Goal: Task Accomplishment & Management: Manage account settings

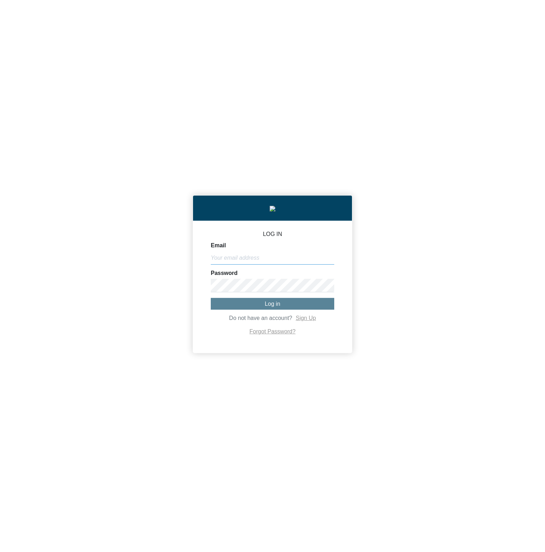
click at [316, 261] on input "Email" at bounding box center [272, 257] width 123 height 13
paste input "[PERSON_NAME][EMAIL_ADDRESS][DOMAIN_NAME]"
type input "[PERSON_NAME][EMAIL_ADDRESS][DOMAIN_NAME]"
click at [264, 305] on button "Log in" at bounding box center [272, 304] width 123 height 12
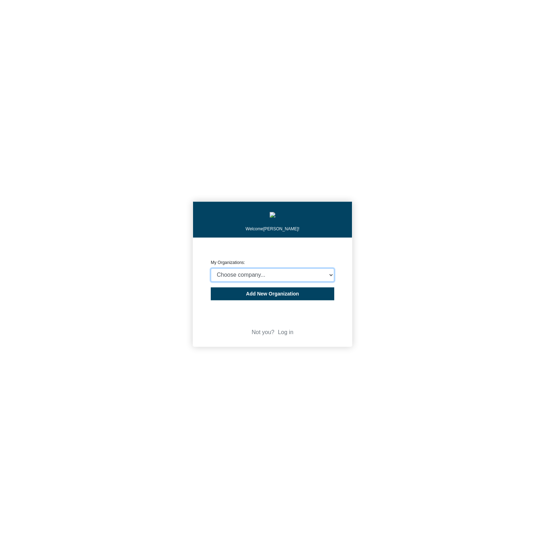
select select "4403414"
click at [211, 270] on select "Choose company... CARBON ANALYTICS LIMITED test6 Nekton Capital Limited Pacha S…" at bounding box center [272, 274] width 123 height 13
click at [432, 273] on body "Welcome Michael Thornton! CREATE ORGANIZATION My Organizations: Choose company.…" at bounding box center [272, 276] width 545 height 552
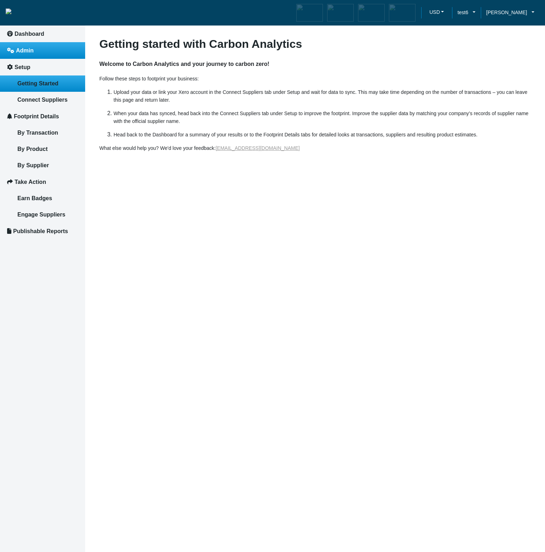
click at [34, 58] on link "Admin" at bounding box center [42, 50] width 85 height 17
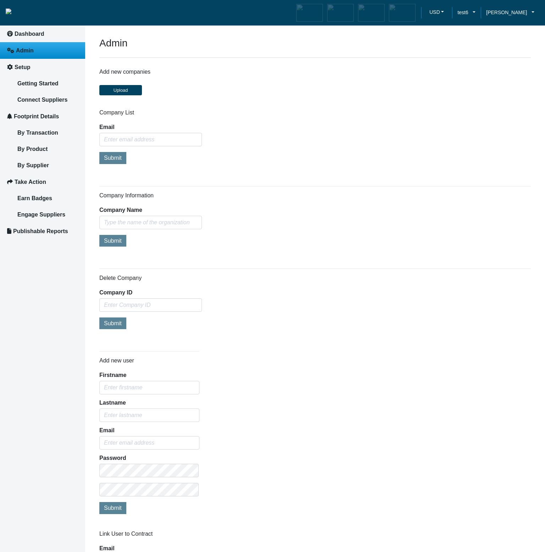
click at [399, 246] on div "Company Information Company Name Submit" at bounding box center [314, 220] width 431 height 56
click at [38, 229] on span "Publishable Reports" at bounding box center [40, 231] width 55 height 6
select select "October"
select select "31"
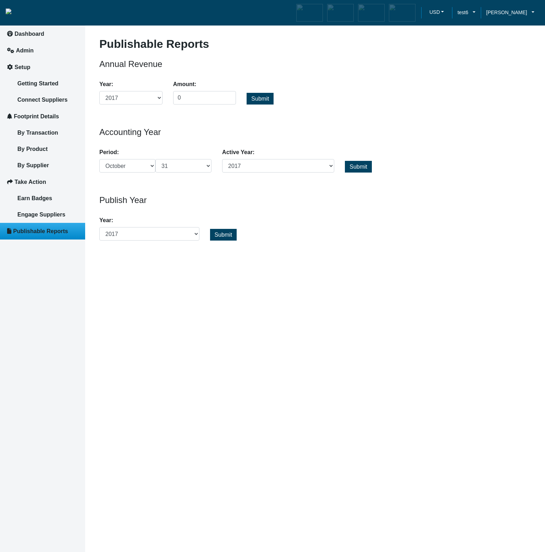
click at [240, 433] on article "Publishable Reports Annual Revenue Year: 2017 2018 2019 2023 2024 2025 Amount: …" at bounding box center [315, 276] width 460 height 552
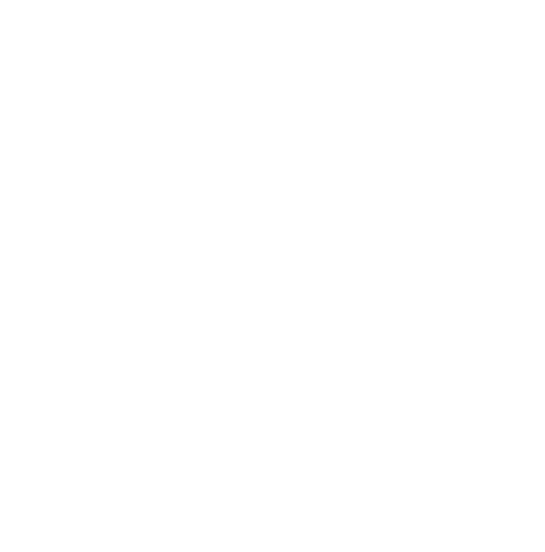
select select "October"
select select "31"
select select "October"
select select "31"
select select "October"
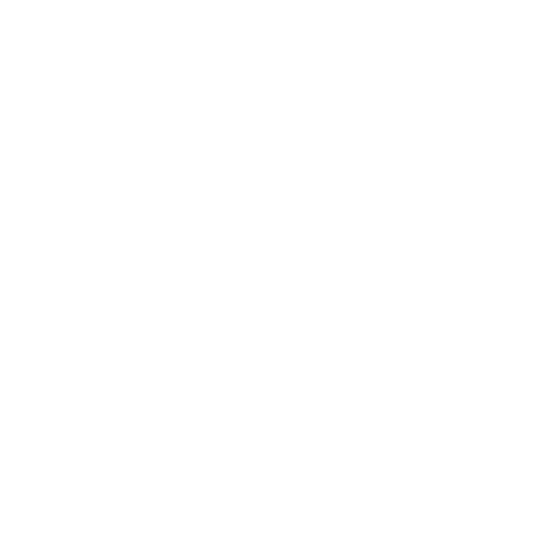
select select "31"
select select "October"
select select "31"
select select "October"
select select "31"
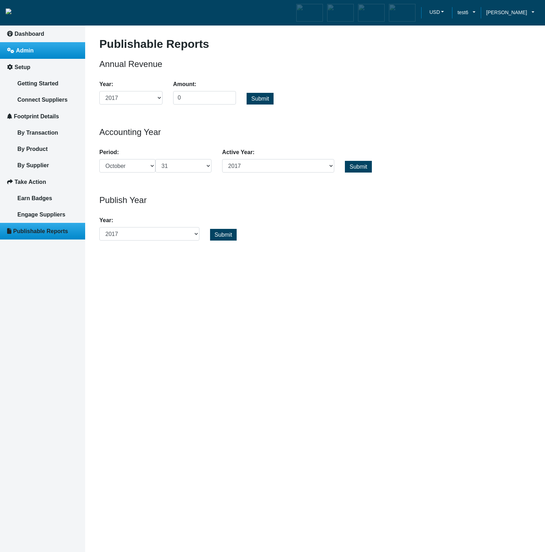
click at [17, 53] on span "Admin" at bounding box center [25, 51] width 18 height 6
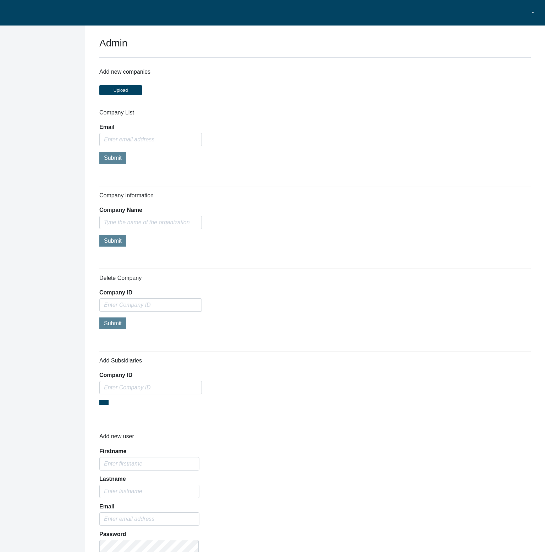
click at [360, 219] on div "Company Information Company Name Submit" at bounding box center [314, 220] width 431 height 56
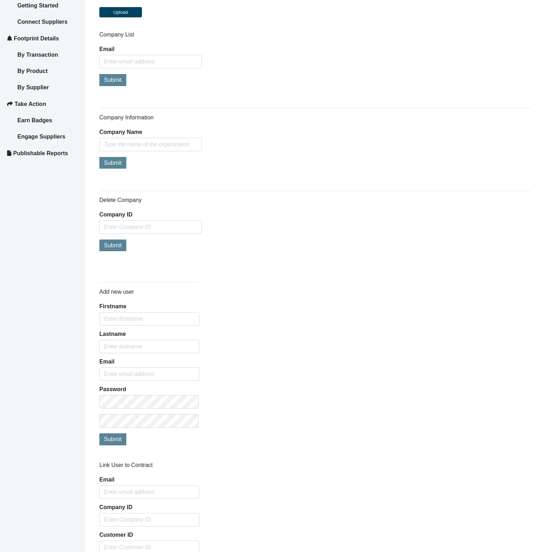
scroll to position [85, 0]
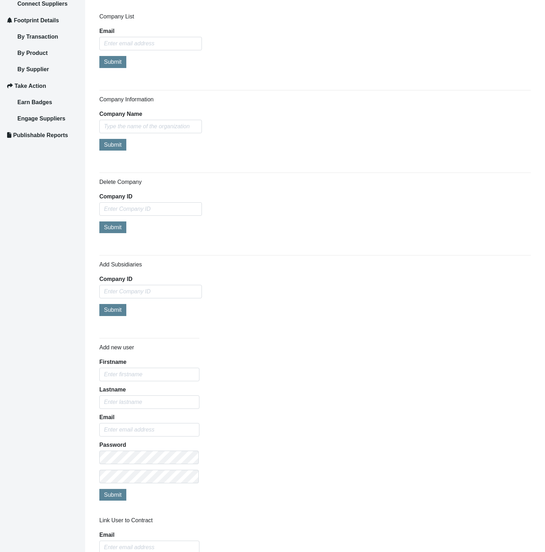
scroll to position [93, 0]
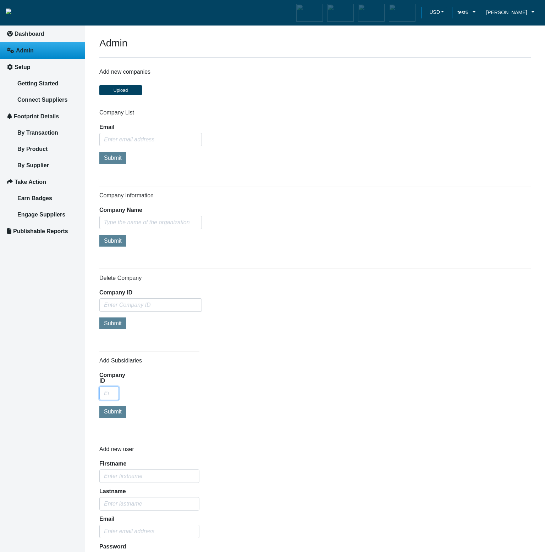
click at [105, 395] on input "Company ID" at bounding box center [109, 393] width 20 height 13
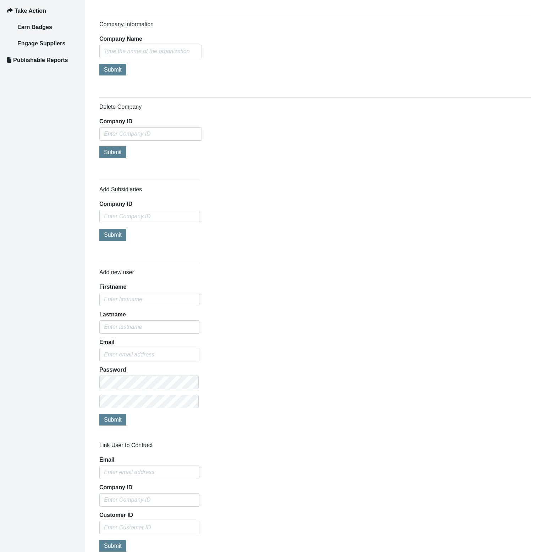
scroll to position [170, 0]
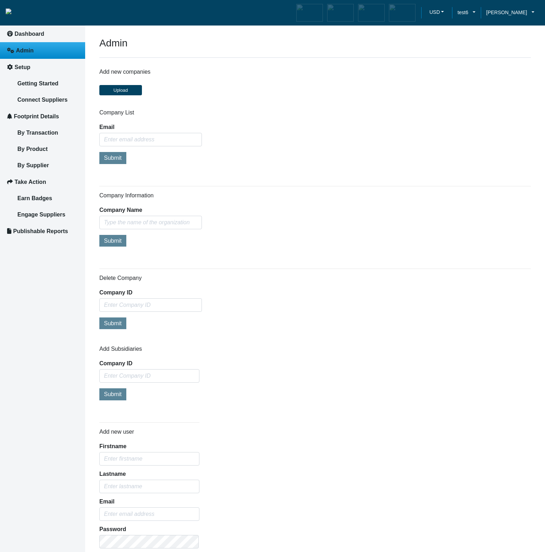
click at [334, 432] on div "Add new user Firstname Lastname Email Password Submit" at bounding box center [315, 505] width 442 height 176
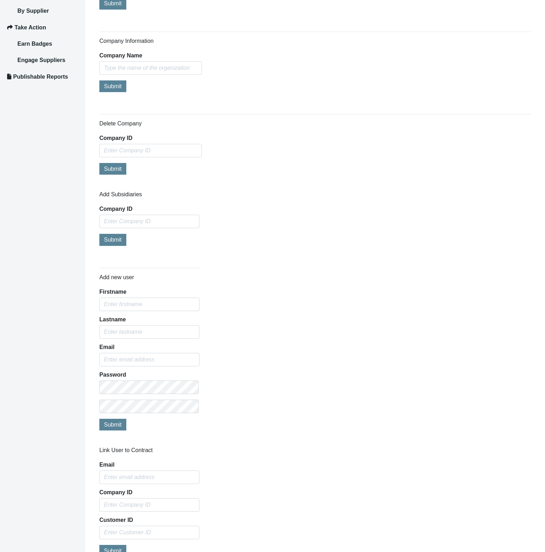
scroll to position [255, 0]
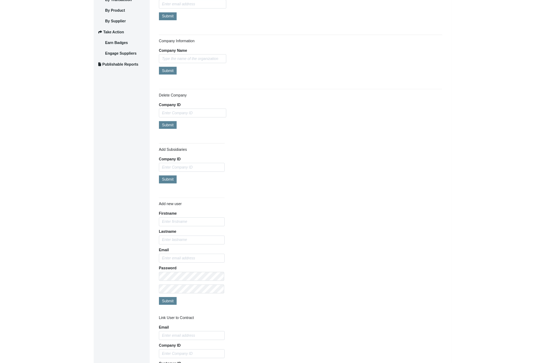
scroll to position [85, 0]
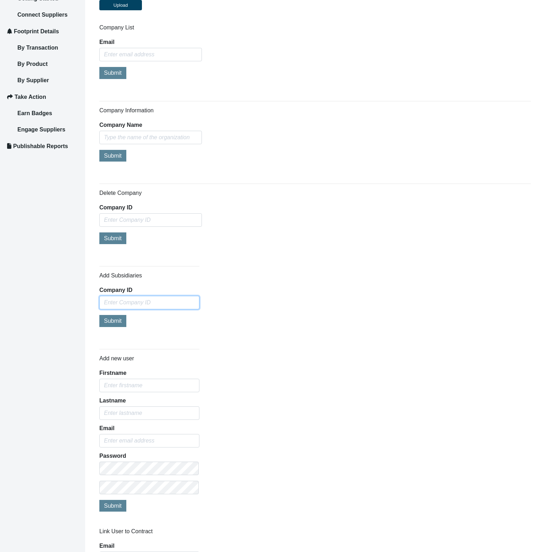
click at [177, 306] on input "Company ID" at bounding box center [149, 302] width 100 height 13
click at [279, 278] on div "Add Subsidiaries Company ID Submit" at bounding box center [315, 298] width 442 height 74
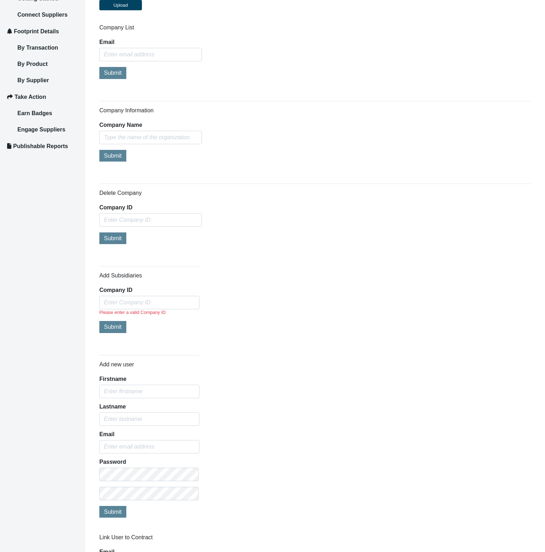
click at [279, 278] on div "Add Subsidiaries Company ID Please enter a valid Company ID Submit" at bounding box center [315, 301] width 442 height 80
click at [305, 305] on div "Add Subsidiaries Company ID Please enter a valid Company ID Submit" at bounding box center [315, 301] width 442 height 80
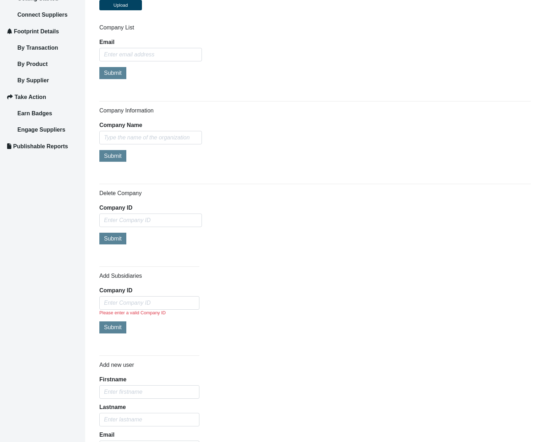
click at [310, 318] on div "Add Subsidiaries Company ID Please enter a valid Company ID Submit" at bounding box center [315, 301] width 442 height 80
click at [137, 305] on input "Company ID" at bounding box center [149, 302] width 100 height 13
paste input "852083"
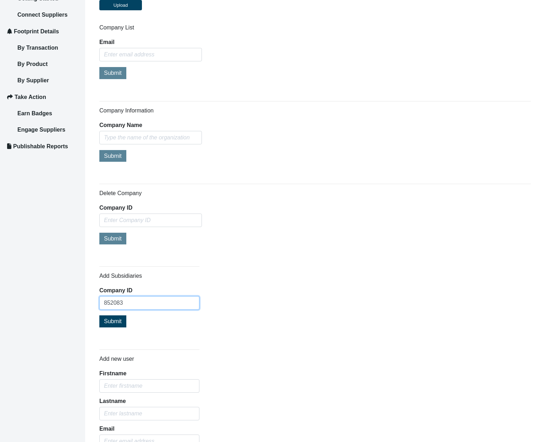
type input "852083"
click at [288, 302] on div "Add Subsidiaries Company ID 852083 Submit" at bounding box center [315, 298] width 442 height 74
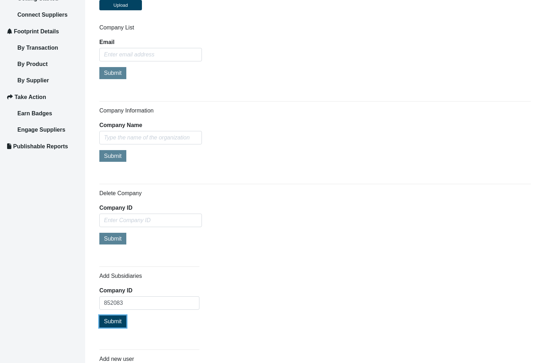
click at [112, 321] on span "Submit" at bounding box center [113, 321] width 18 height 6
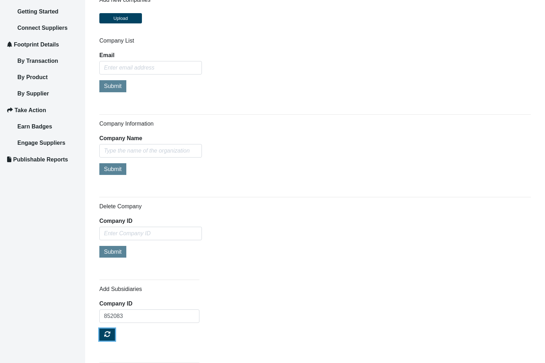
scroll to position [128, 0]
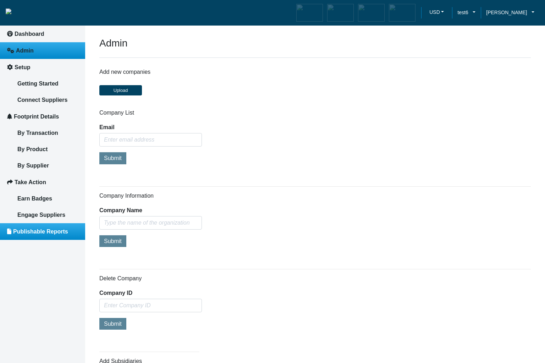
click at [59, 239] on link "Publishable Reports" at bounding box center [42, 231] width 85 height 17
select select "October"
select select "31"
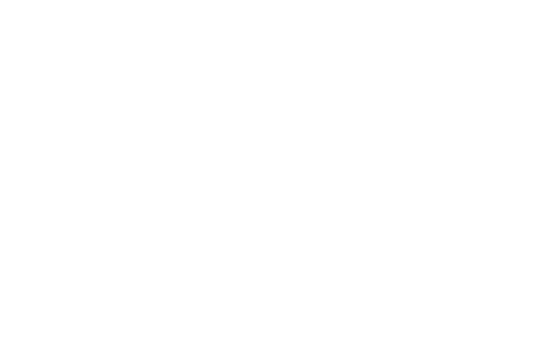
select select "October"
select select "31"
select select "October"
select select "31"
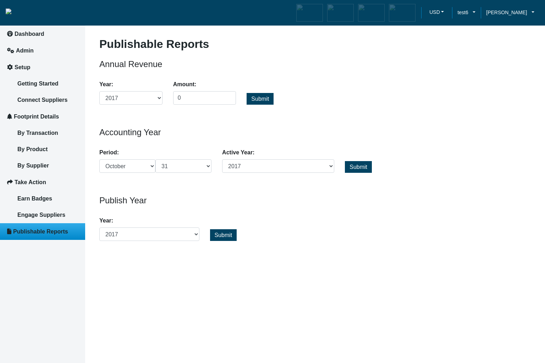
click at [460, 180] on div "Publishable Reports Annual Revenue Year: 2017 2018 2019 2023 2024 2025 Amount: …" at bounding box center [314, 139] width 431 height 204
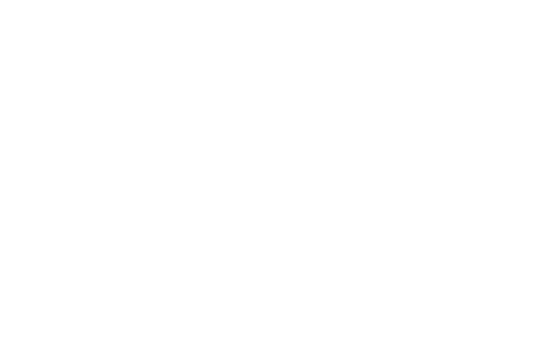
select select "October"
select select "31"
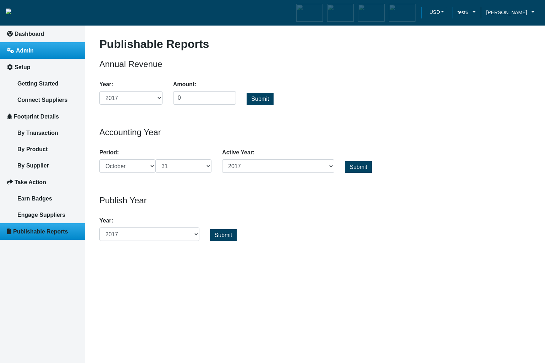
click at [32, 54] on link "Admin" at bounding box center [42, 50] width 85 height 17
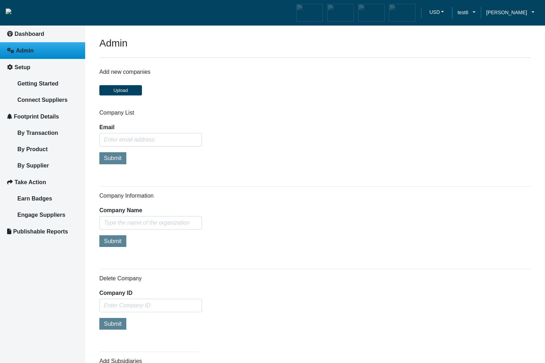
scroll to position [85, 0]
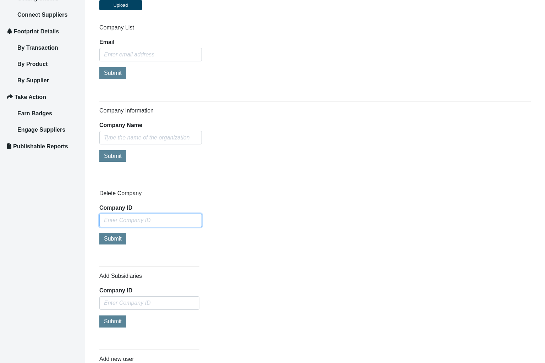
click at [138, 222] on input "Company ID" at bounding box center [150, 219] width 102 height 13
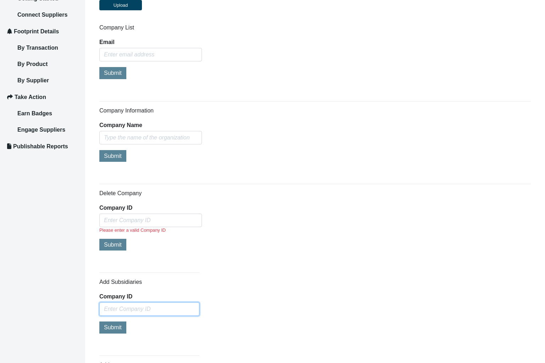
click at [146, 306] on input "Company ID" at bounding box center [149, 308] width 100 height 13
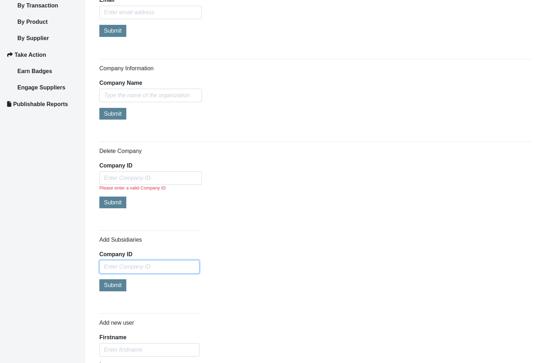
scroll to position [213, 0]
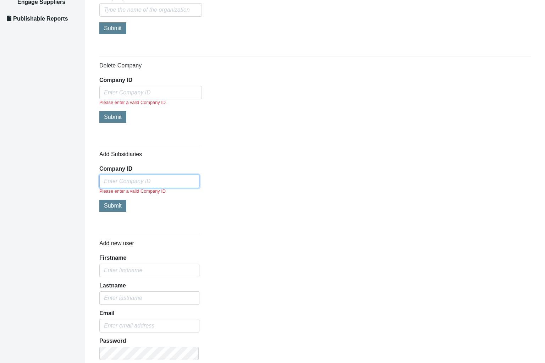
click at [138, 180] on input "Company ID" at bounding box center [149, 180] width 100 height 13
paste input "852083"
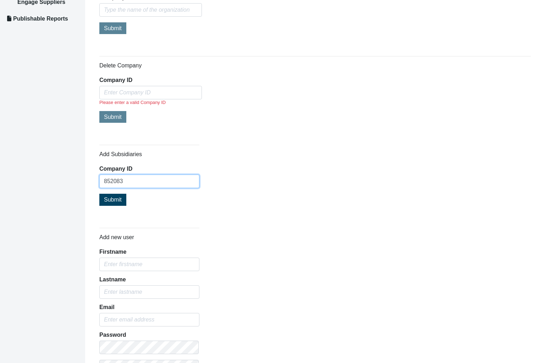
type input "852083"
click at [367, 209] on div "Add Subsidiaries Company ID 852083 Submit" at bounding box center [315, 176] width 442 height 74
click at [110, 198] on span "Submit" at bounding box center [113, 199] width 18 height 6
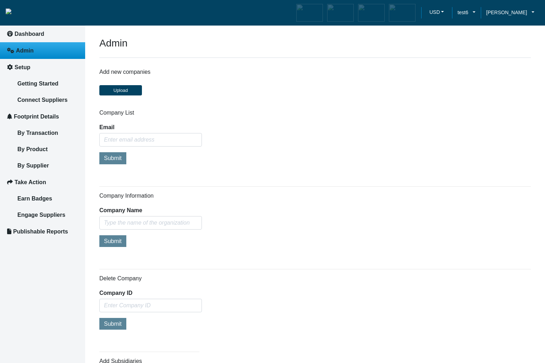
scroll to position [128, 0]
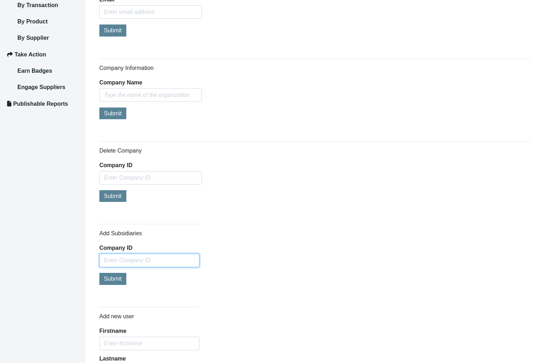
click at [184, 254] on input "Company ID" at bounding box center [149, 260] width 100 height 13
click at [172, 264] on input "Company ID" at bounding box center [149, 260] width 100 height 13
paste input "852083"
type input "852083"
click at [323, 289] on div "Add Subsidiaries Company ID 852083 Submit" at bounding box center [315, 255] width 442 height 74
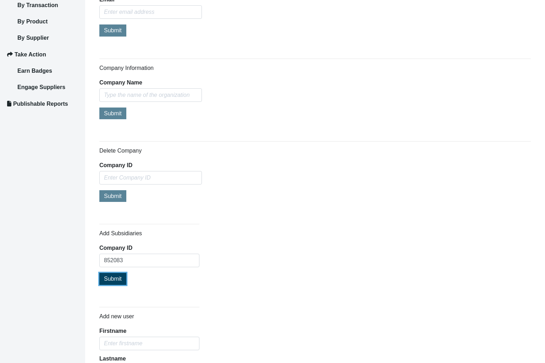
click at [115, 282] on button "Submit" at bounding box center [112, 279] width 27 height 12
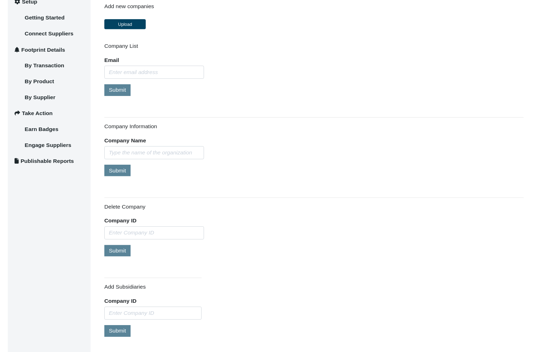
scroll to position [85, 0]
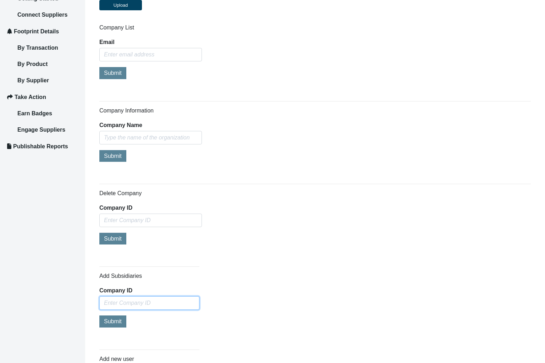
click at [173, 301] on input "Company ID" at bounding box center [149, 302] width 100 height 13
paste input "852083"
type input "852083"
click at [116, 323] on span "Submit" at bounding box center [113, 321] width 18 height 6
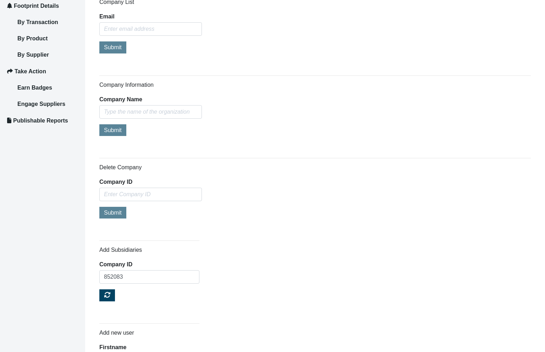
scroll to position [128, 0]
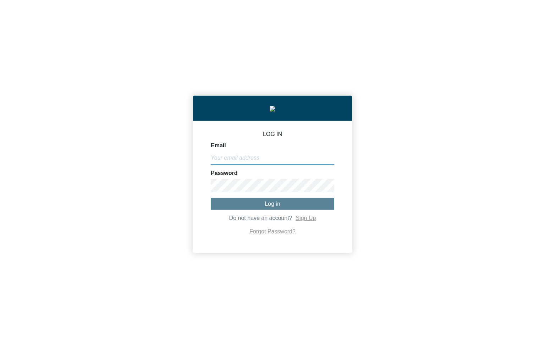
click at [251, 158] on input "Email" at bounding box center [272, 157] width 123 height 13
paste input "[PERSON_NAME][EMAIL_ADDRESS][DOMAIN_NAME]"
type input "[PERSON_NAME][EMAIL_ADDRESS][DOMAIN_NAME]"
click at [249, 195] on form "Email michael@co2analytics.com Password Log in Do not have an account? Sign Up …" at bounding box center [272, 190] width 123 height 94
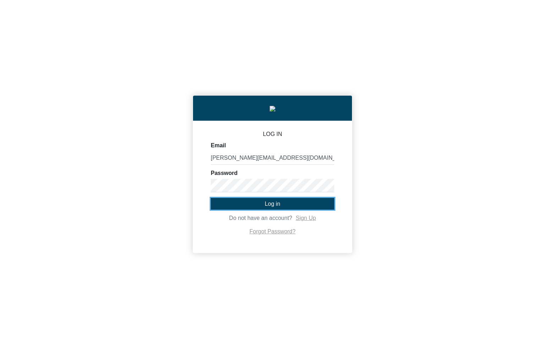
click at [257, 204] on button "Log in" at bounding box center [272, 204] width 123 height 12
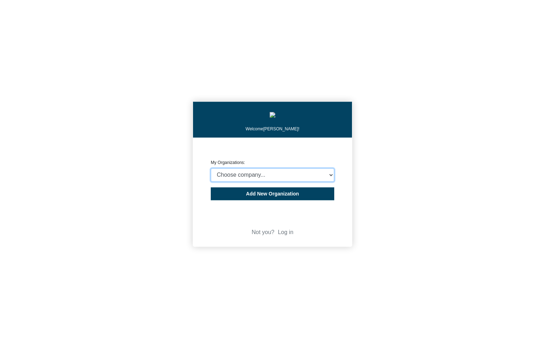
select select "4403414"
click at [211, 170] on select "Choose company... CARBON ANALYTICS LIMITED test6 Nekton Capital Limited Pacha S…" at bounding box center [272, 174] width 123 height 13
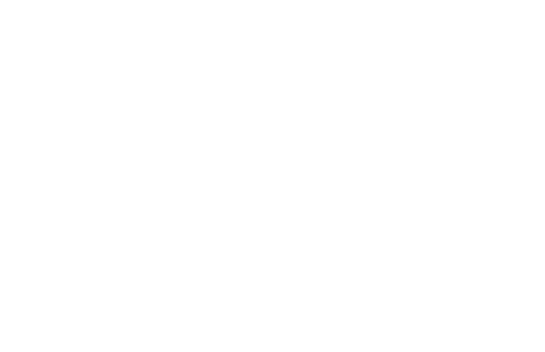
click at [455, 215] on body "We're offline! Leave a message" at bounding box center [272, 176] width 545 height 352
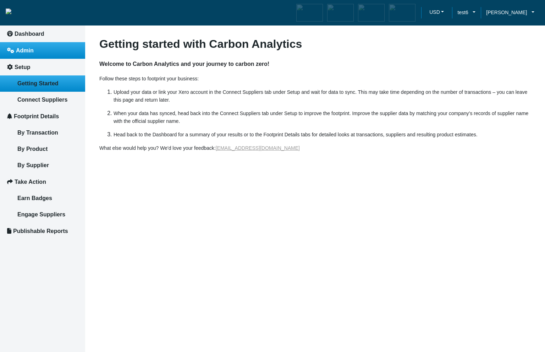
click at [31, 56] on link "Admin" at bounding box center [42, 50] width 85 height 17
click at [27, 52] on span "Admin" at bounding box center [25, 51] width 18 height 6
click at [37, 58] on link "Admin" at bounding box center [42, 50] width 85 height 17
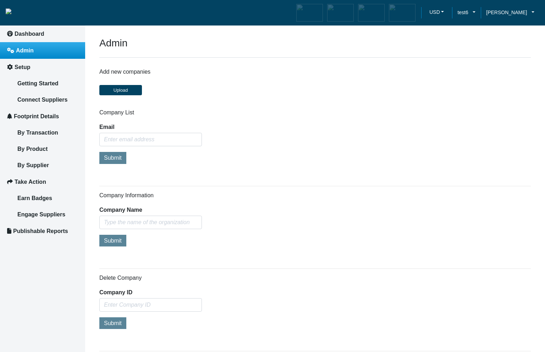
scroll to position [85, 0]
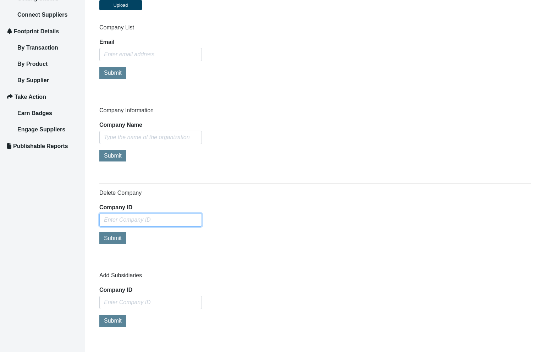
click at [163, 221] on input "Company ID" at bounding box center [150, 219] width 102 height 13
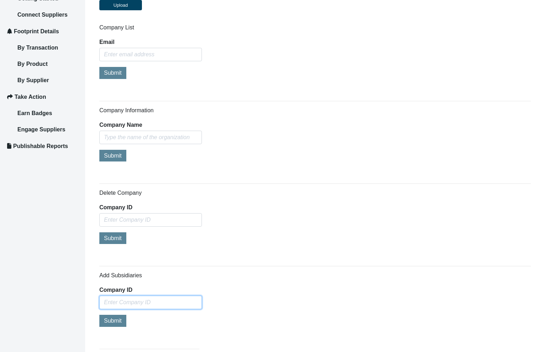
click at [159, 304] on input "Company ID" at bounding box center [150, 302] width 102 height 13
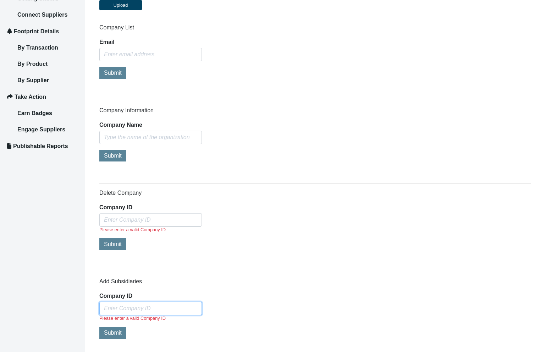
click at [166, 312] on input "Company ID" at bounding box center [150, 308] width 102 height 13
paste input "852083"
type input "852083"
click at [111, 332] on button "Submit" at bounding box center [112, 327] width 27 height 12
click at [493, 330] on div "Add Subsidiaries Company ID 852083" at bounding box center [314, 306] width 431 height 56
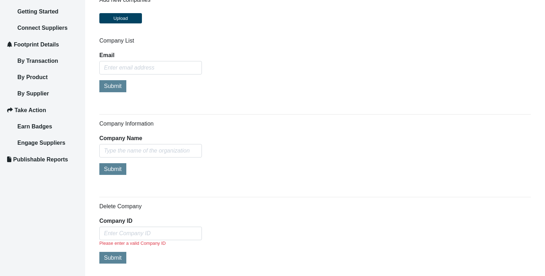
scroll to position [0, 0]
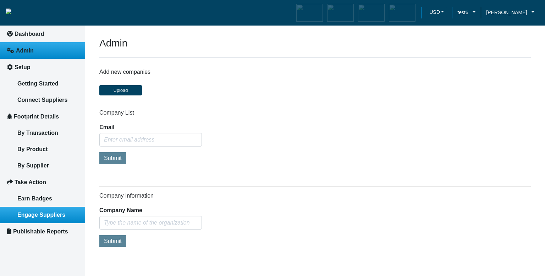
click at [40, 215] on span "Engage Suppliers" at bounding box center [41, 215] width 48 height 6
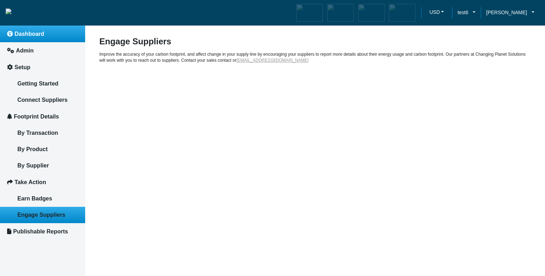
click at [35, 37] on span "Dashboard" at bounding box center [30, 34] width 30 height 6
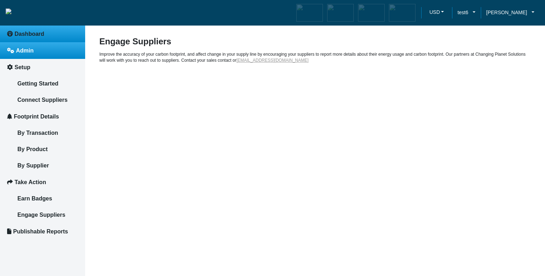
click at [34, 54] on link "Admin" at bounding box center [42, 50] width 85 height 17
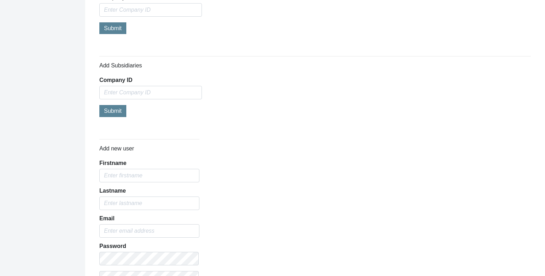
scroll to position [213, 0]
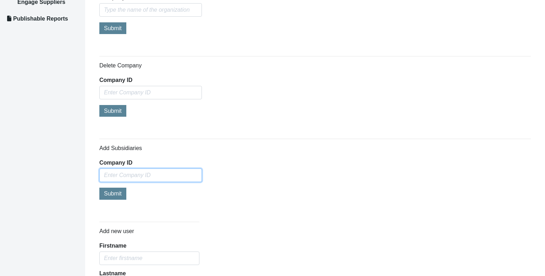
click at [188, 175] on input "Company ID" at bounding box center [150, 174] width 102 height 13
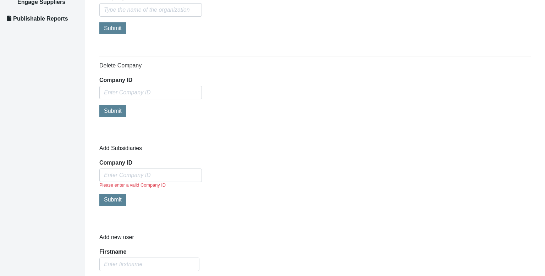
click at [301, 154] on div "Add Subsidiaries Company ID Please enter a valid Company ID Submit" at bounding box center [314, 176] width 431 height 62
click at [146, 95] on input "Company ID" at bounding box center [150, 92] width 102 height 13
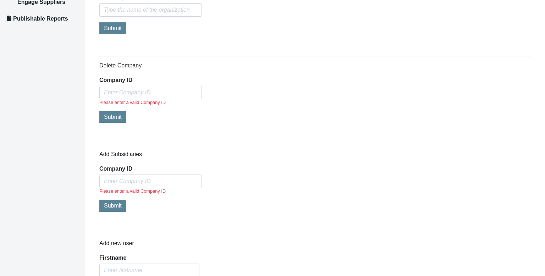
click at [170, 219] on div "Admin Add new companies Upload Company List Email Submit Company Information Co…" at bounding box center [314, 226] width 431 height 804
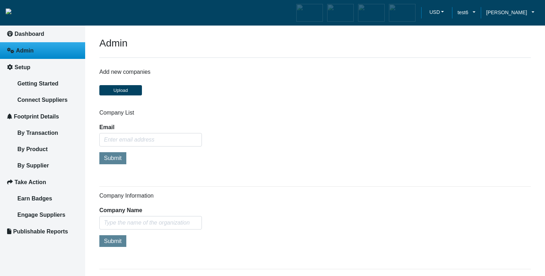
click at [317, 92] on div "Add new companies Upload" at bounding box center [315, 84] width 442 height 32
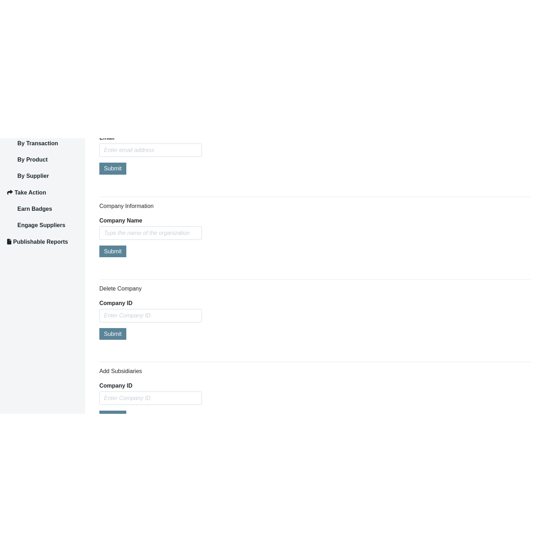
scroll to position [213, 0]
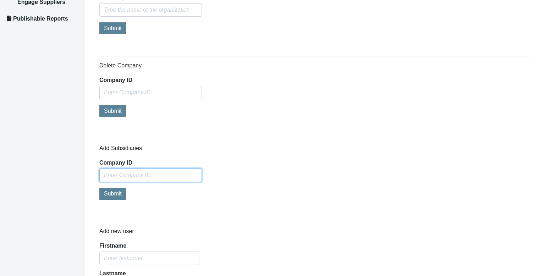
click at [154, 177] on input "Company ID" at bounding box center [150, 174] width 102 height 13
paste input "4414"
click at [111, 193] on span "Submit" at bounding box center [113, 193] width 18 height 6
drag, startPoint x: 147, startPoint y: 171, endPoint x: 138, endPoint y: 177, distance: 11.5
click at [138, 177] on input "4414" at bounding box center [150, 174] width 102 height 13
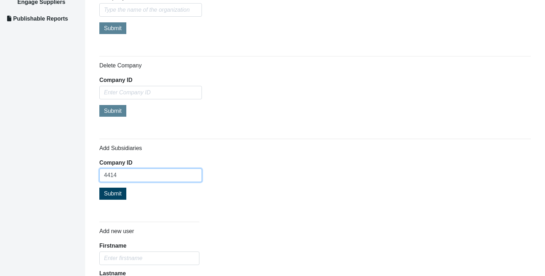
paste input "852083"
click at [122, 193] on button "Submit" at bounding box center [112, 194] width 27 height 12
drag, startPoint x: 129, startPoint y: 173, endPoint x: 101, endPoint y: 172, distance: 28.0
click at [101, 172] on input "852083" at bounding box center [150, 174] width 102 height 13
paste input "4414"
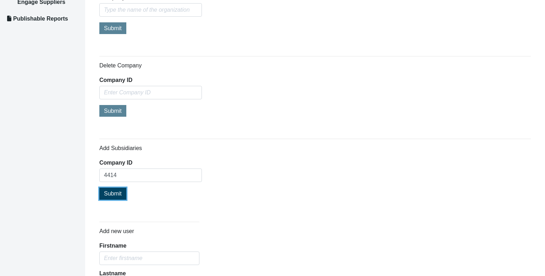
click at [122, 195] on button "Submit" at bounding box center [112, 194] width 27 height 12
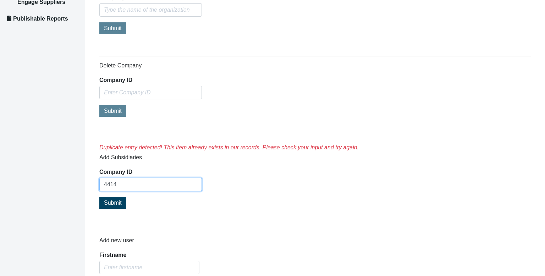
click at [147, 186] on input "4414" at bounding box center [150, 184] width 102 height 13
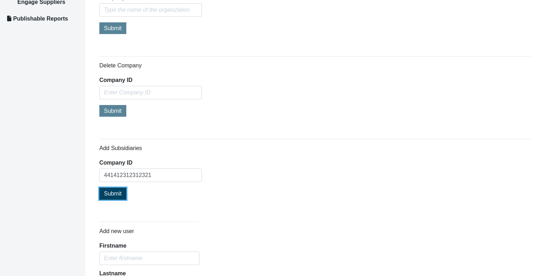
click at [119, 191] on span "Submit" at bounding box center [113, 193] width 18 height 6
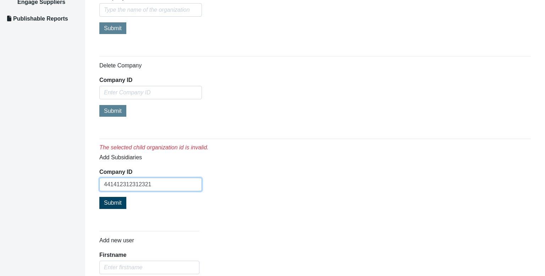
drag, startPoint x: 154, startPoint y: 186, endPoint x: 74, endPoint y: 184, distance: 80.2
click at [74, 184] on div "USD EUR GBP test6 Michael Thornton My Account Log out Dashboard Admin Setup Get…" at bounding box center [272, 221] width 545 height 869
paste input "03414"
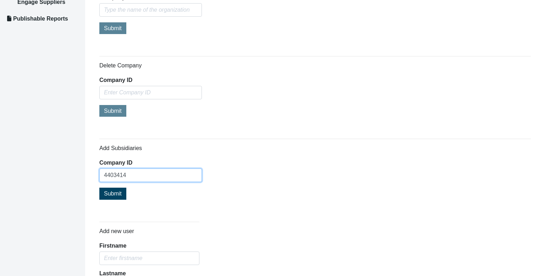
type input "4403414"
click at [113, 192] on span "Submit" at bounding box center [113, 193] width 18 height 6
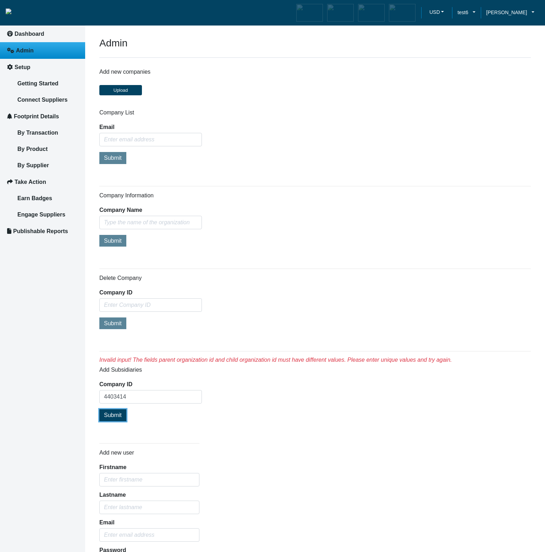
scroll to position [0, 0]
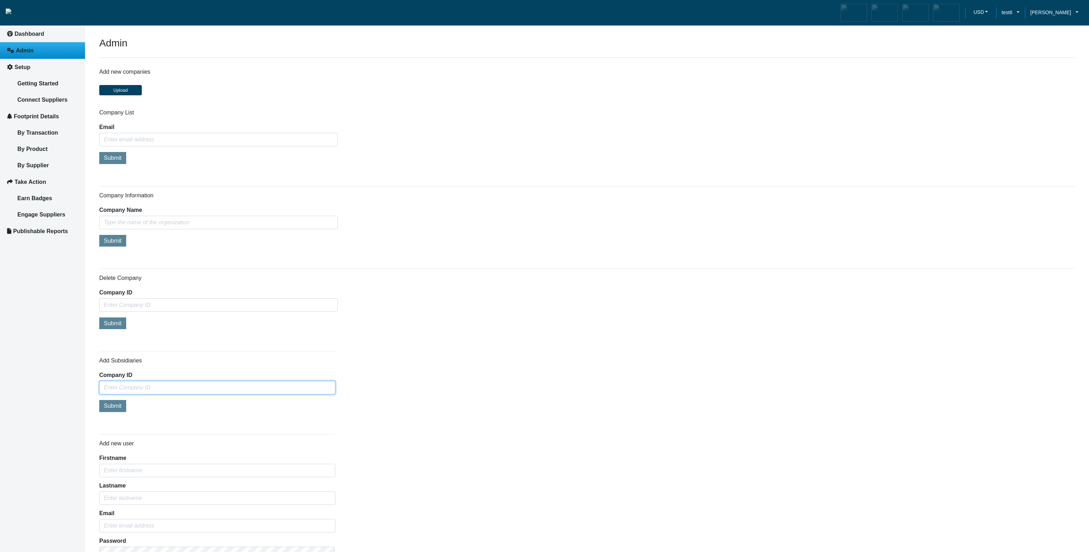
click at [186, 385] on input "Company ID" at bounding box center [217, 387] width 236 height 13
click at [211, 392] on input "Company ID" at bounding box center [217, 387] width 236 height 13
paste input "4403414"
type input "4403414"
click at [117, 409] on button "Submit" at bounding box center [112, 406] width 27 height 12
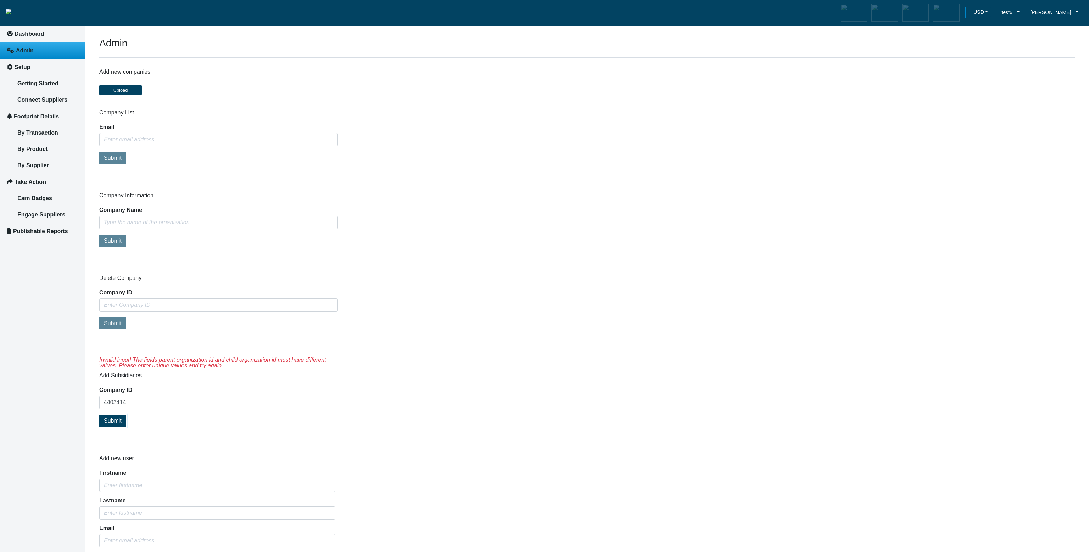
click at [501, 408] on div "Invalid input! The fields parent organization id and child organization id must…" at bounding box center [587, 390] width 986 height 89
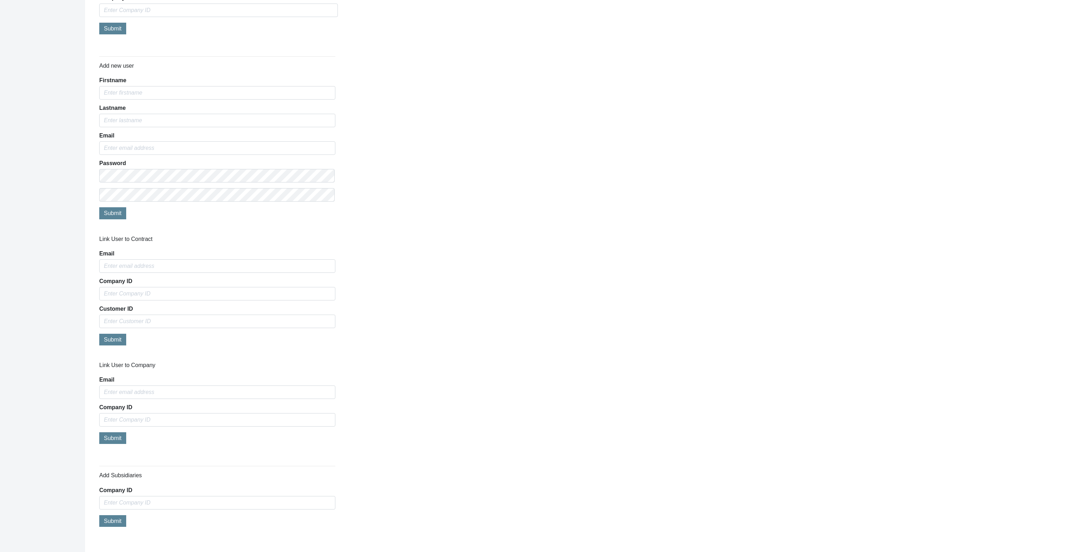
scroll to position [306, 0]
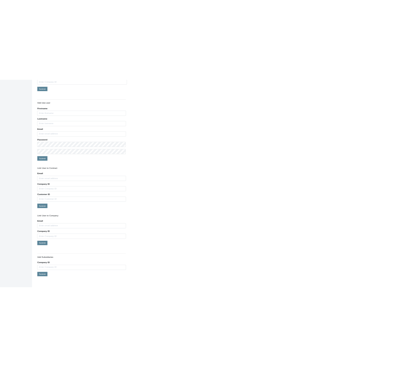
scroll to position [306, 0]
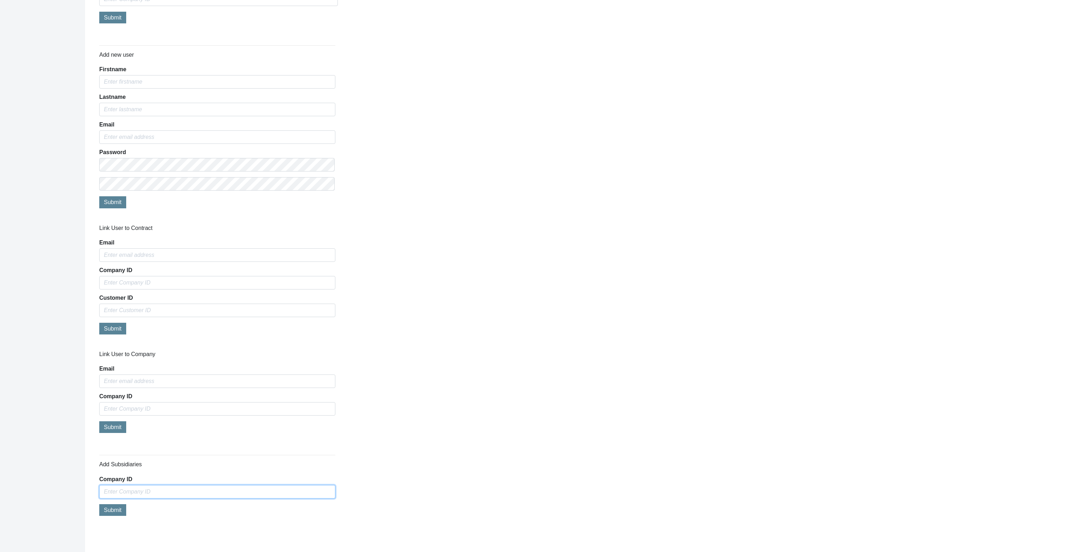
click at [241, 488] on input "Company ID" at bounding box center [217, 491] width 236 height 13
paste input "852083"
type input "852083"
click at [108, 509] on span "Submit" at bounding box center [113, 510] width 18 height 6
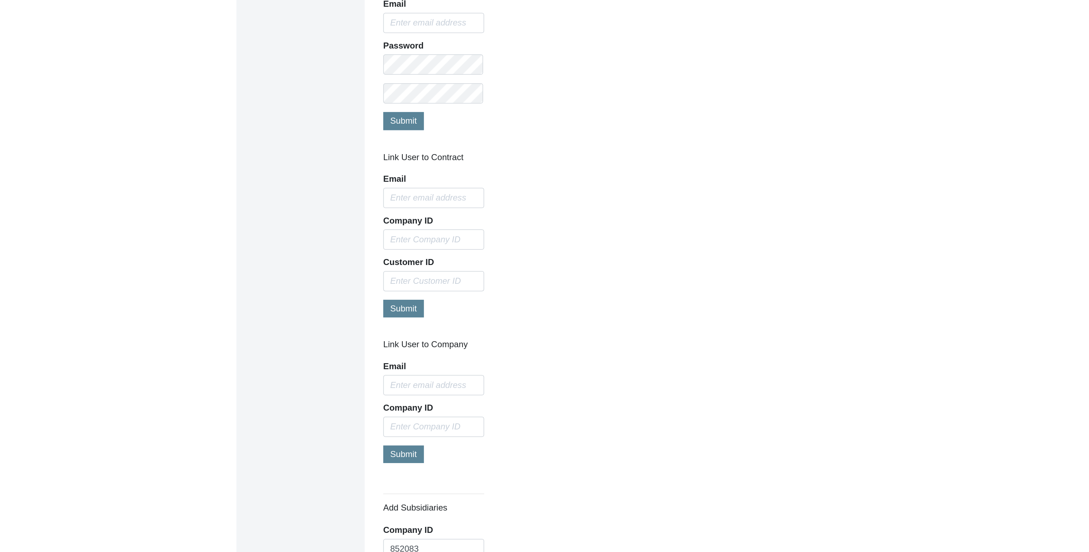
scroll to position [475, 0]
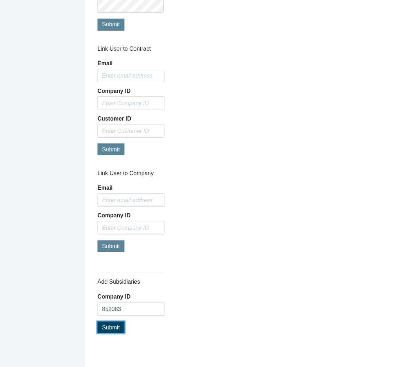
click at [114, 329] on button "Submit" at bounding box center [111, 327] width 27 height 12
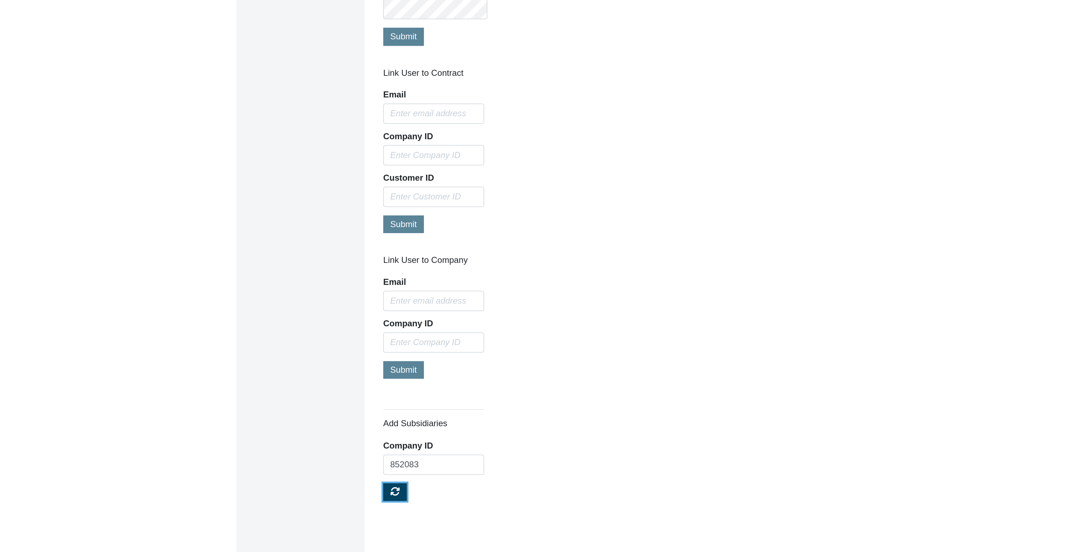
scroll to position [306, 0]
